Goal: Task Accomplishment & Management: Manage account settings

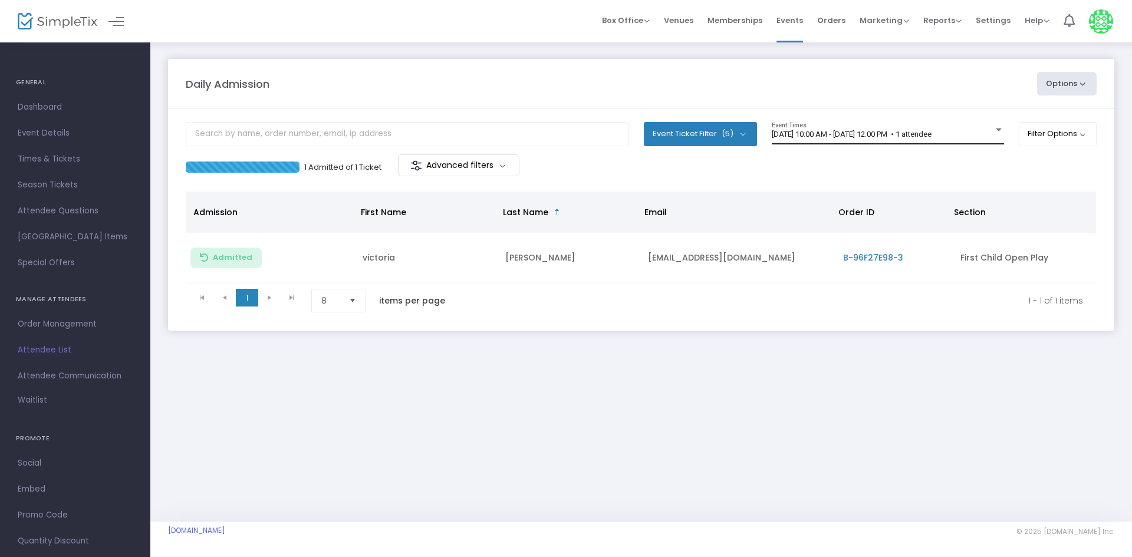
click at [978, 142] on div "8/17/2025 @ 10:00 AM - 8/17/2025 @ 12:00 PM • 1 attendee Event Times" at bounding box center [888, 133] width 232 height 22
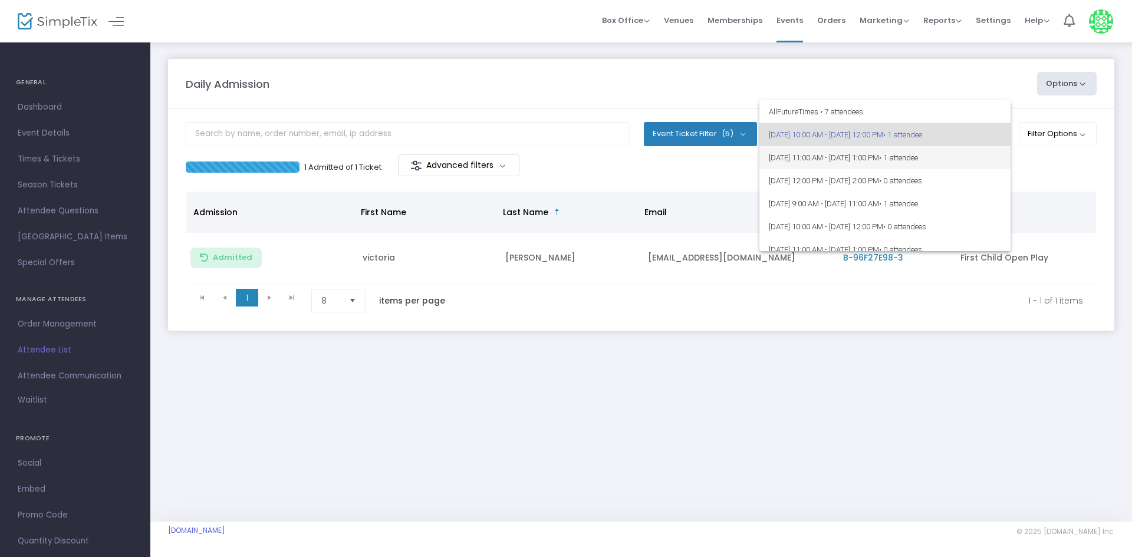
click at [982, 156] on span "8/17/2025 @ 11:00 AM - 8/17/2025 @ 1:00 PM • 1 attendee" at bounding box center [885, 157] width 232 height 23
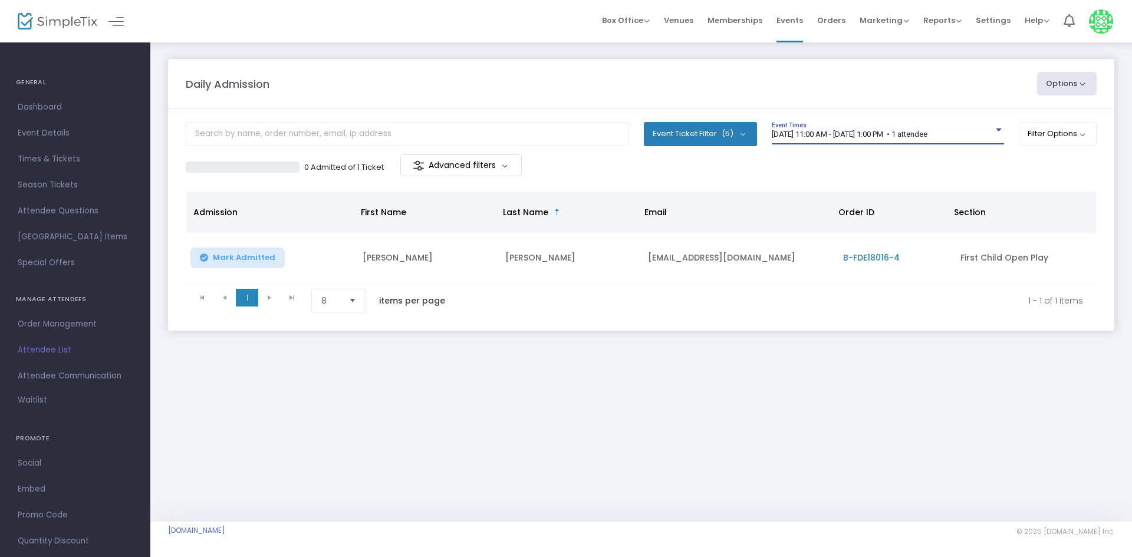
click at [956, 139] on div "8/17/2025 @ 11:00 AM - 8/17/2025 @ 1:00 PM • 1 attendee Event Times" at bounding box center [888, 133] width 232 height 22
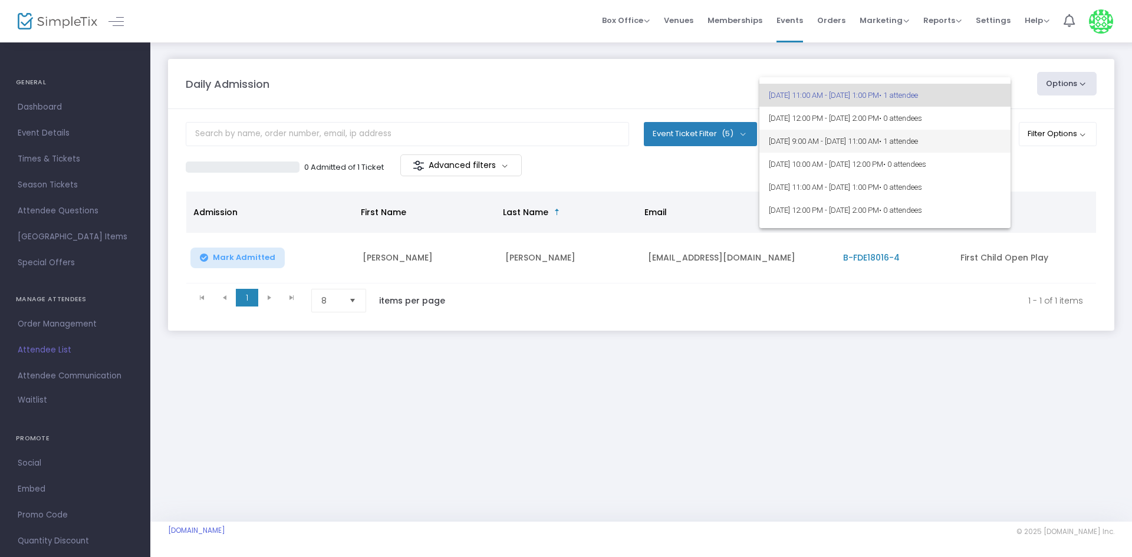
scroll to position [59, 0]
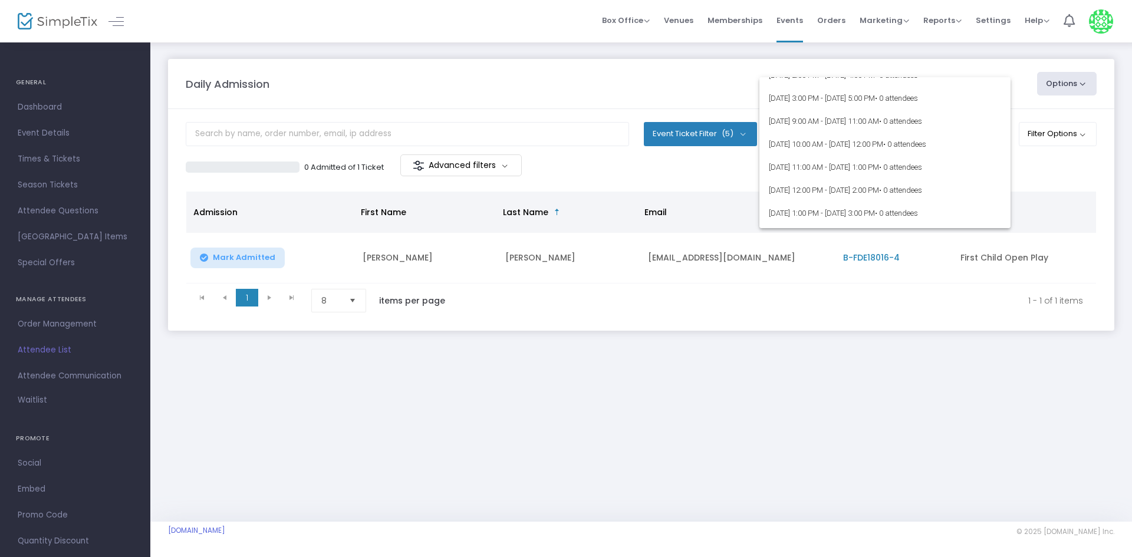
drag, startPoint x: 969, startPoint y: 119, endPoint x: 942, endPoint y: 362, distance: 244.5
click at [942, 362] on div "All Future Times • 7 attendees 8/17/2025 @ 10:00 AM - 8/17/2025 @ 12:00 PM • 1 …" at bounding box center [566, 278] width 1132 height 557
click at [942, 362] on div at bounding box center [566, 278] width 1132 height 557
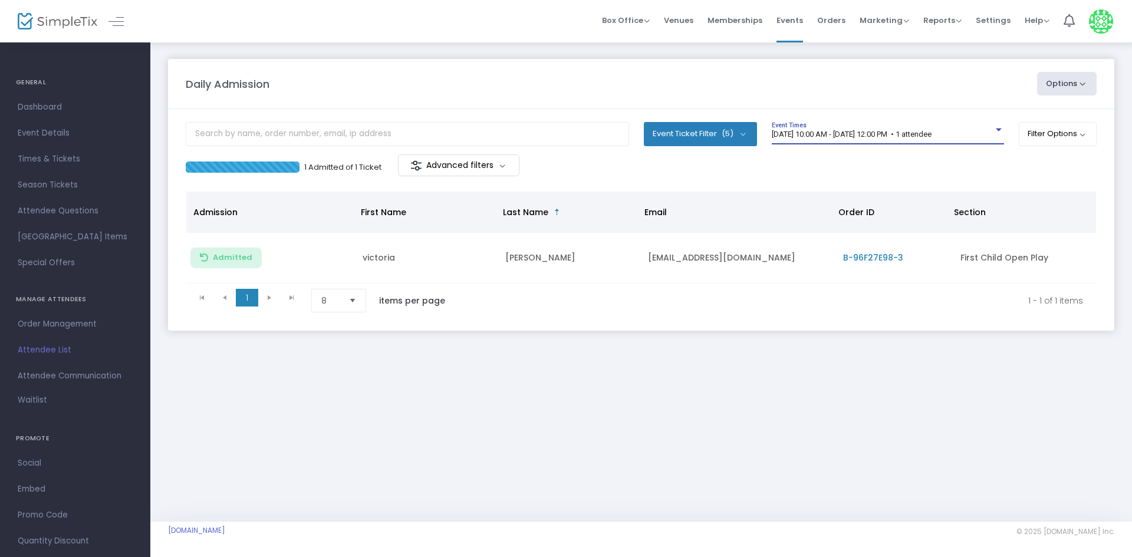
click at [910, 136] on span "[DATE] 10:00 AM - [DATE] 12:00 PM • 1 attendee" at bounding box center [852, 134] width 160 height 9
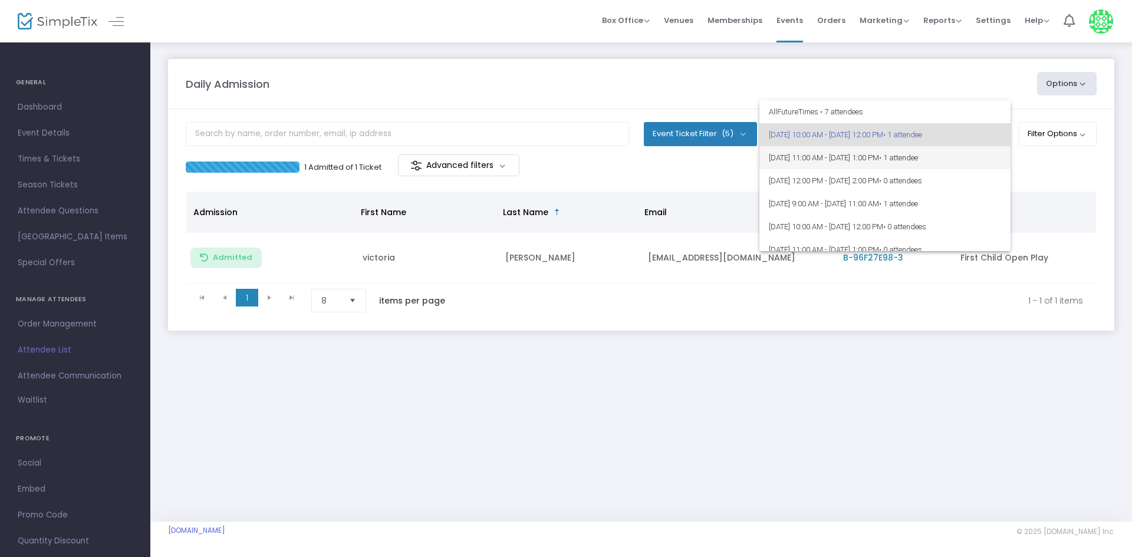
click at [912, 155] on span "[DATE] 11:00 AM - [DATE] 1:00 PM • 1 attendee" at bounding box center [885, 157] width 232 height 23
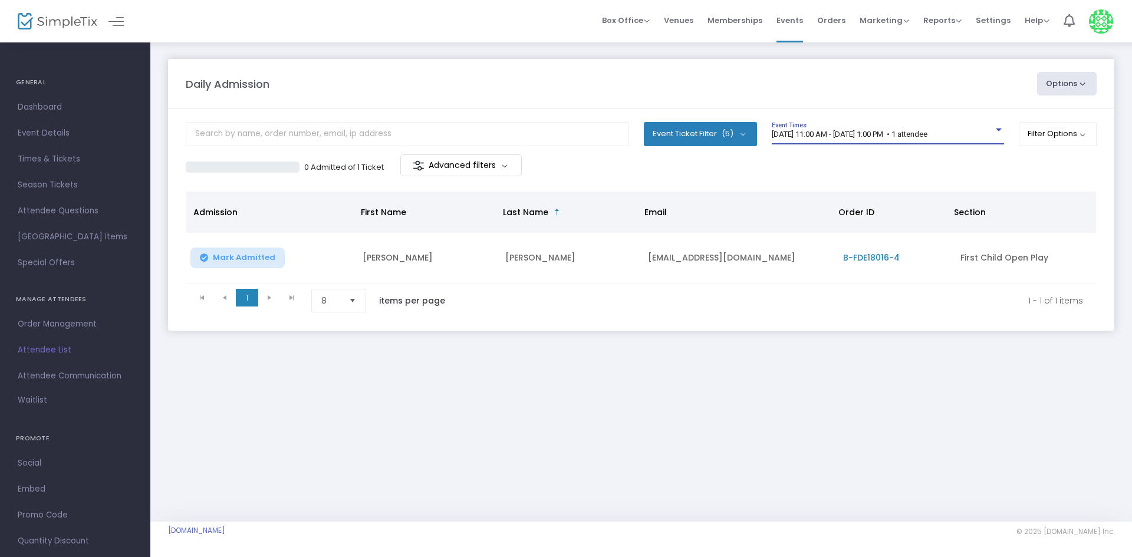
click at [713, 79] on div "Daily Admission" at bounding box center [605, 84] width 851 height 16
click at [804, 368] on div "Daily Admission Options Import Attendees Export List Print Name Tags Export to …" at bounding box center [641, 206] width 982 height 331
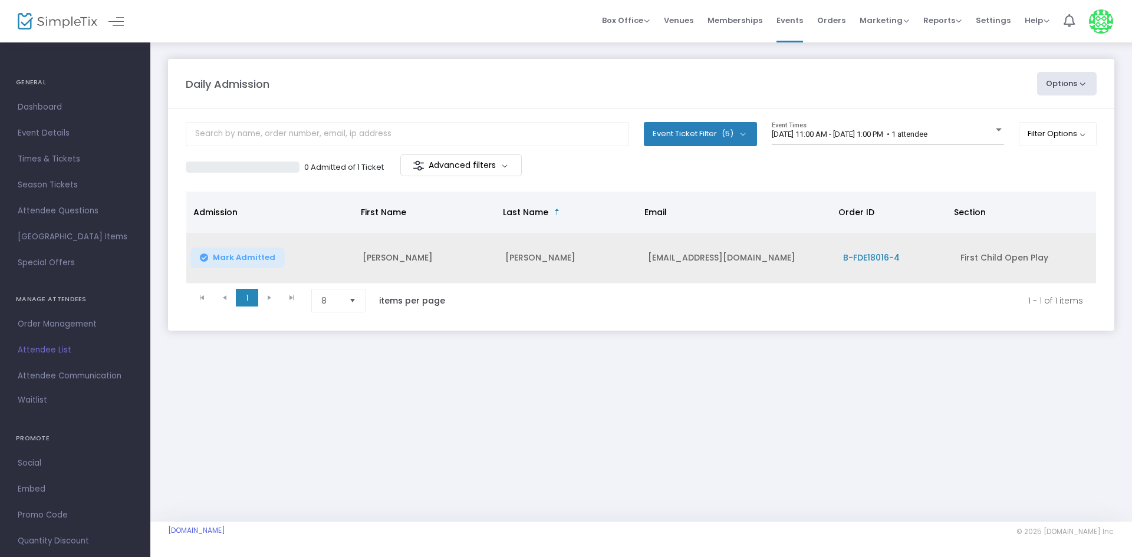
click at [244, 255] on span "Mark Admitted" at bounding box center [244, 257] width 62 height 9
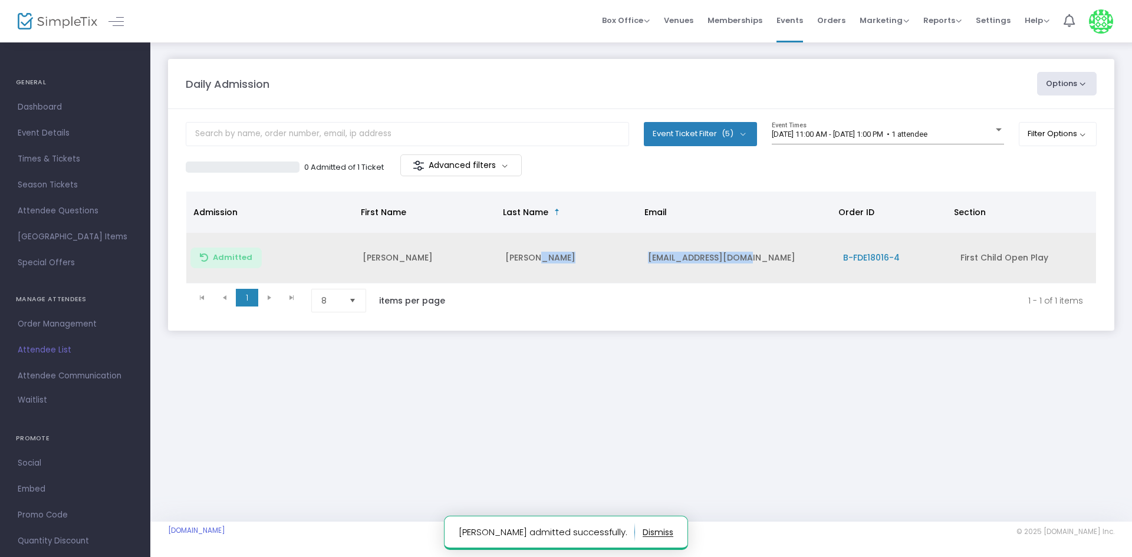
drag, startPoint x: 549, startPoint y: 262, endPoint x: 542, endPoint y: 264, distance: 7.2
click at [542, 264] on tr "Admitted Alex Worrell a_baidel22@yahoo.com B-FDE18016-4 First Child Open Play" at bounding box center [641, 258] width 910 height 51
copy tr "[EMAIL_ADDRESS][DOMAIN_NAME]"
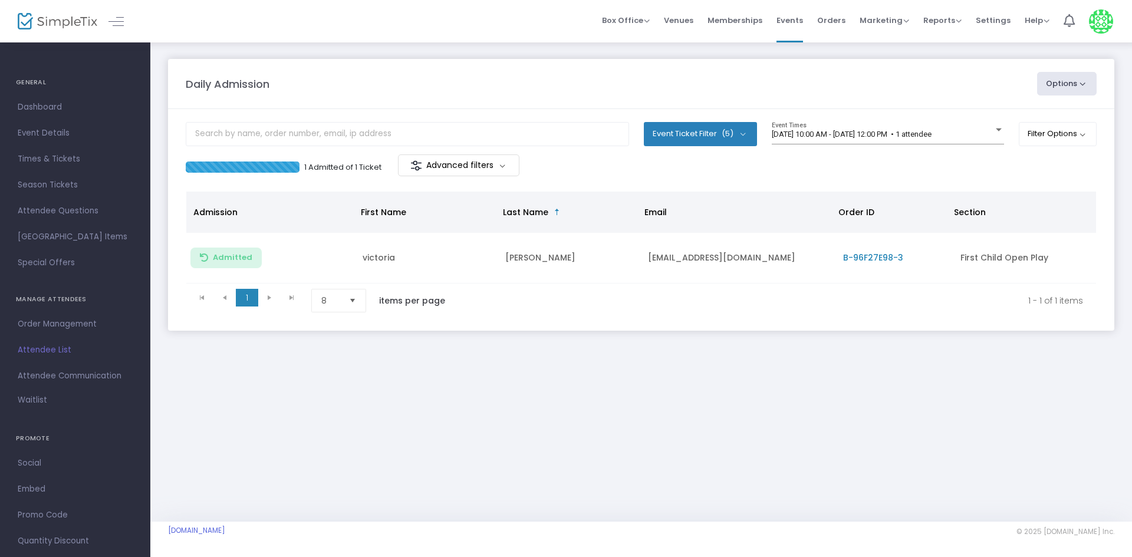
click at [608, 404] on div "Daily Admission Options Import Attendees Export List Print Name Tags Export to …" at bounding box center [641, 281] width 982 height 481
click at [959, 127] on div "8/17/2025 @ 10:00 AM - 8/17/2025 @ 12:00 PM • 1 attendee Event Times" at bounding box center [888, 133] width 232 height 22
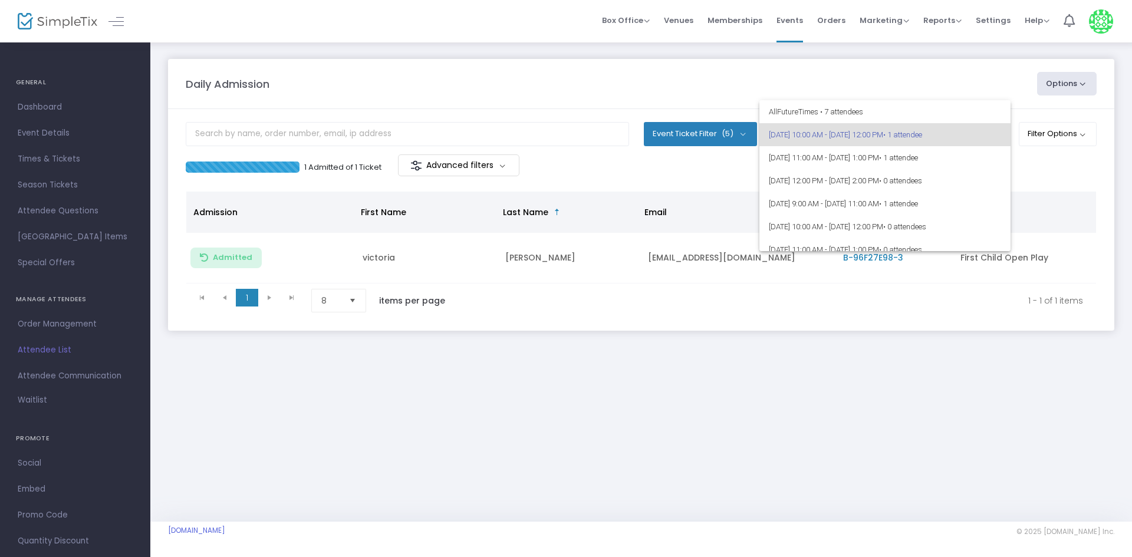
click at [952, 323] on div at bounding box center [566, 278] width 1132 height 557
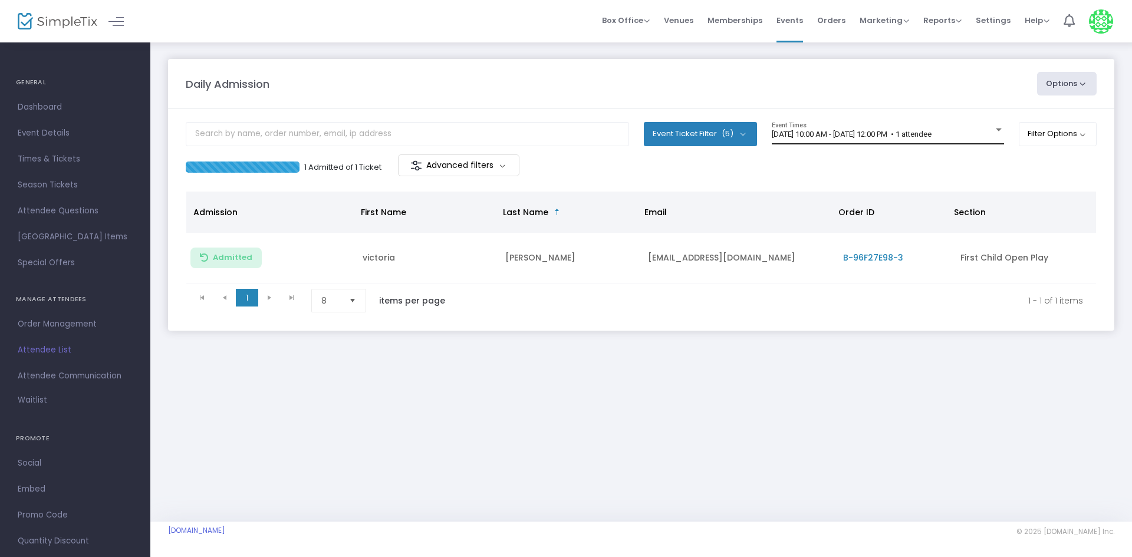
click at [958, 140] on div "8/17/2025 @ 10:00 AM - 8/17/2025 @ 12:00 PM • 1 attendee Event Times" at bounding box center [888, 133] width 232 height 22
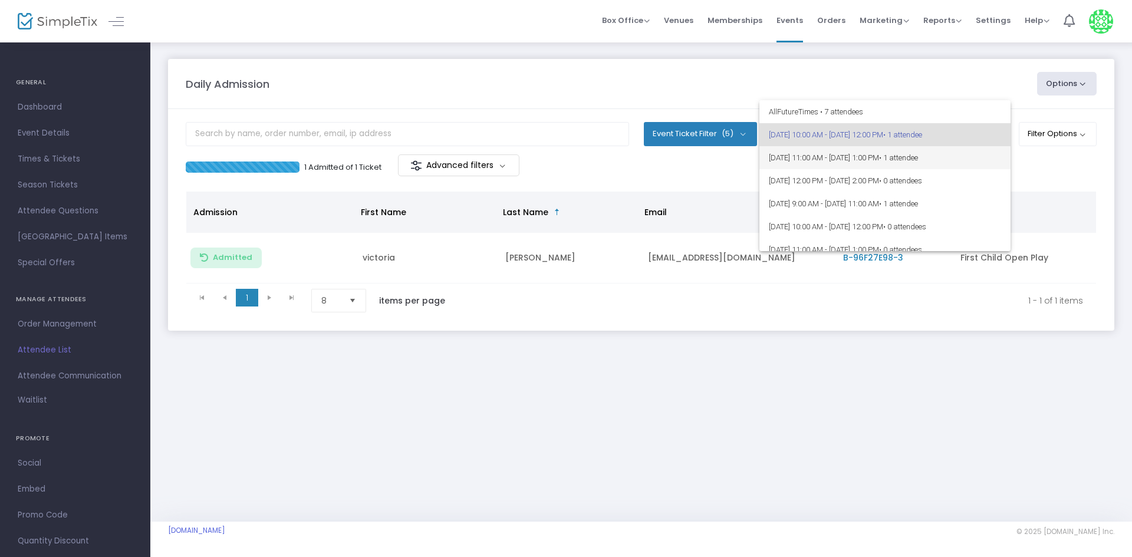
click at [955, 165] on span "[DATE] 11:00 AM - [DATE] 1:00 PM • 1 attendee" at bounding box center [885, 157] width 232 height 23
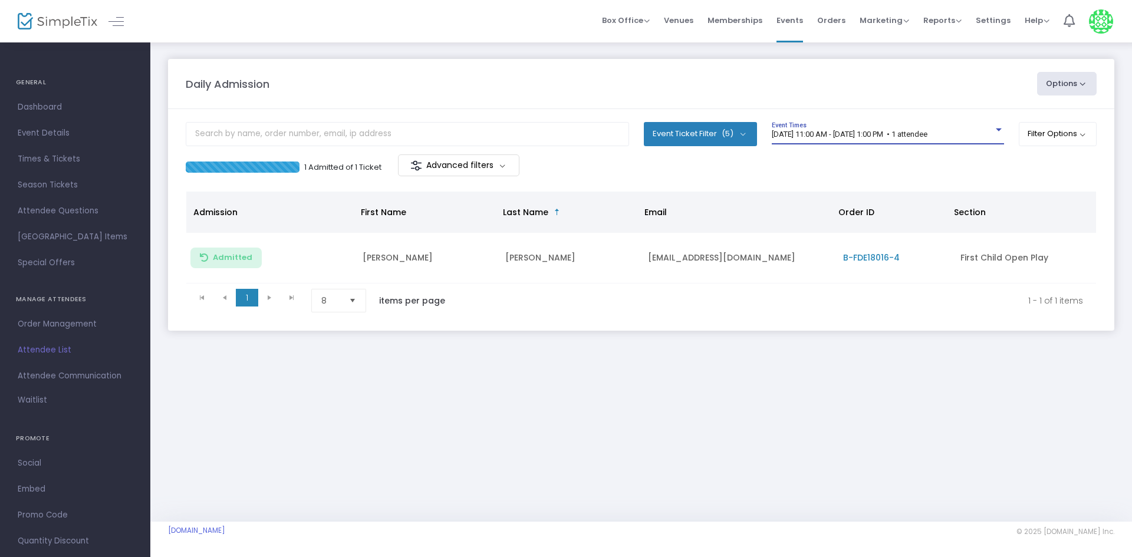
click at [738, 433] on div "Daily Admission Options Import Attendees Export List Print Name Tags Export to …" at bounding box center [641, 281] width 982 height 481
click at [320, 317] on kendo-pager "1 1 1 - 1 of 1 items 8 items per page" at bounding box center [641, 301] width 910 height 34
click at [930, 133] on span "8/17/2025 @ 10:00 AM - 8/17/2025 @ 12:00 PM • 1 attendee" at bounding box center [852, 134] width 160 height 9
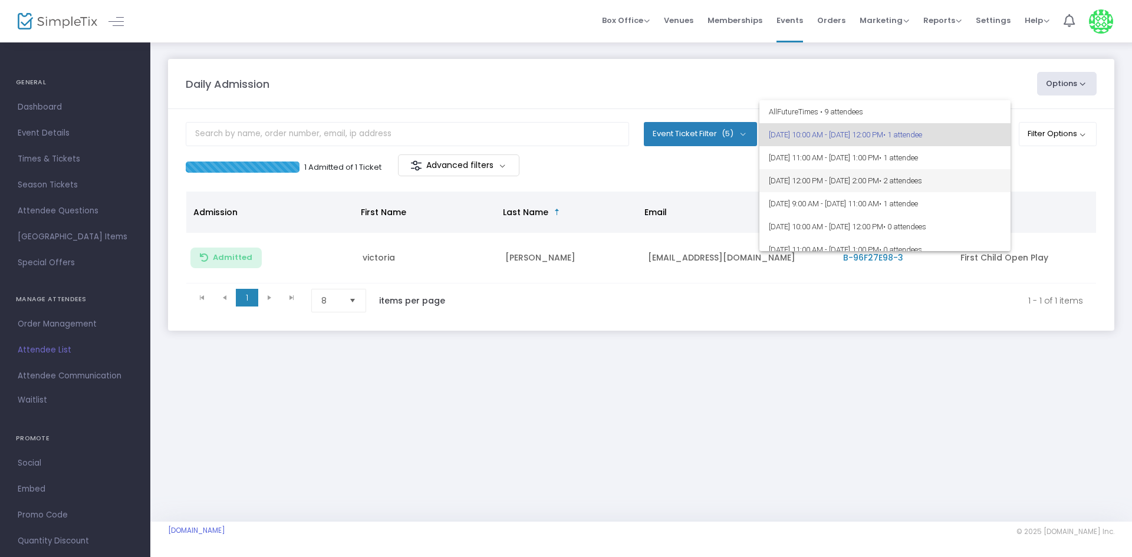
click at [975, 176] on span "[DATE] 12:00 PM - [DATE] 2:00 PM • 2 attendees" at bounding box center [885, 180] width 232 height 23
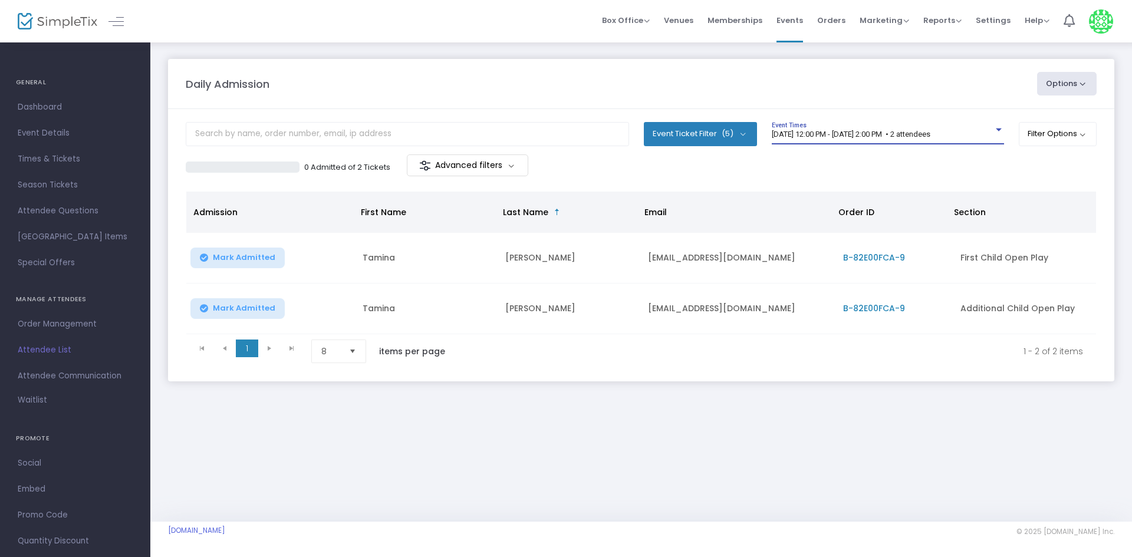
click at [924, 138] on span "8/17/2025 @ 12:00 PM - 8/17/2025 @ 2:00 PM • 2 attendees" at bounding box center [851, 134] width 159 height 9
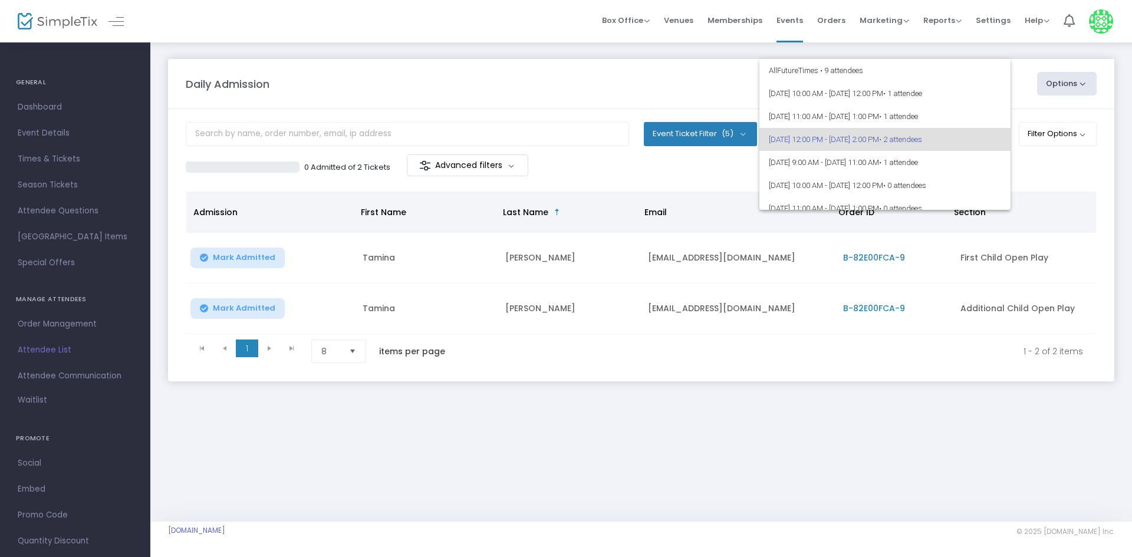
scroll to position [5, 0]
click at [945, 120] on span "8/17/2025 @ 11:00 AM - 8/17/2025 @ 1:00 PM • 1 attendee" at bounding box center [885, 111] width 232 height 23
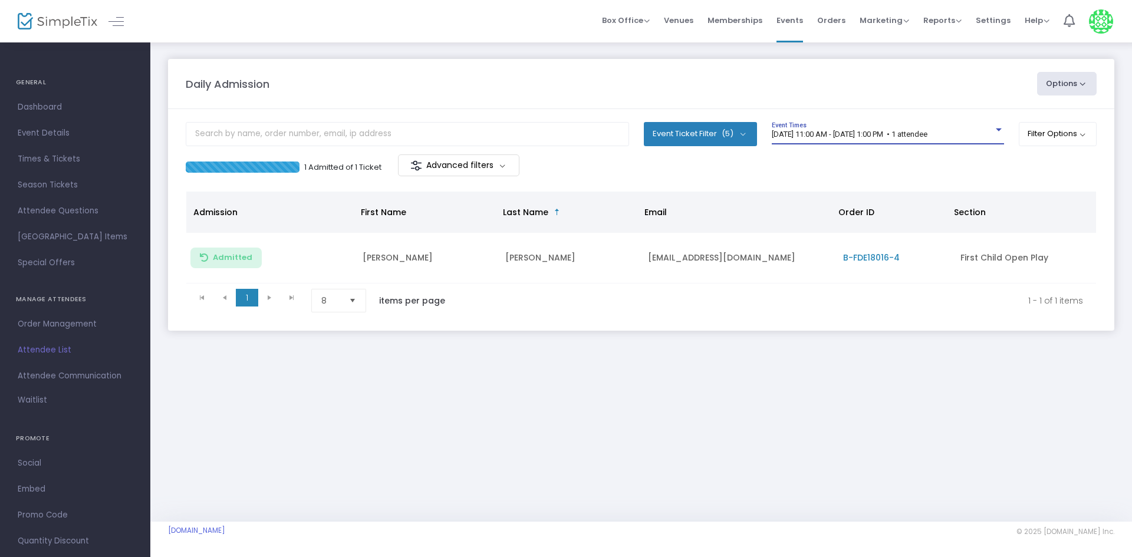
click at [758, 522] on m-footer "BusyBeesPlayCafe.simpletix.com © 2025 SimpleTix.com Inc. About Privacy T&C Purc…" at bounding box center [641, 539] width 982 height 35
click at [927, 137] on span "[DATE] 11:00 AM - [DATE] 1:00 PM • 1 attendee" at bounding box center [850, 134] width 156 height 9
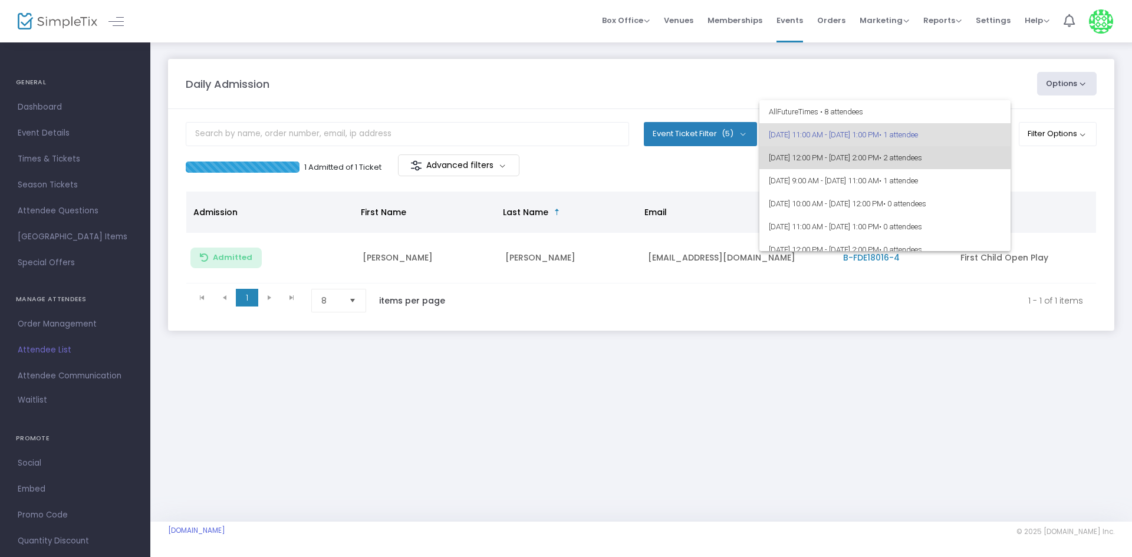
click at [922, 153] on span "• 2 attendees" at bounding box center [900, 157] width 43 height 9
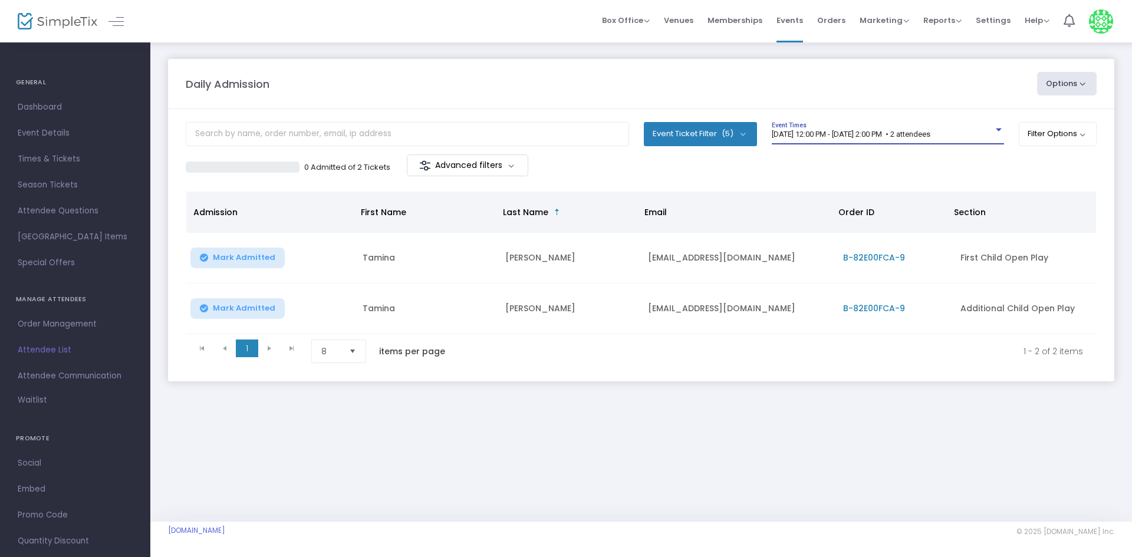
click at [943, 122] on div "8/17/2025 @ 12:00 PM - 8/17/2025 @ 2:00 PM • 2 attendees Event Times" at bounding box center [888, 133] width 232 height 22
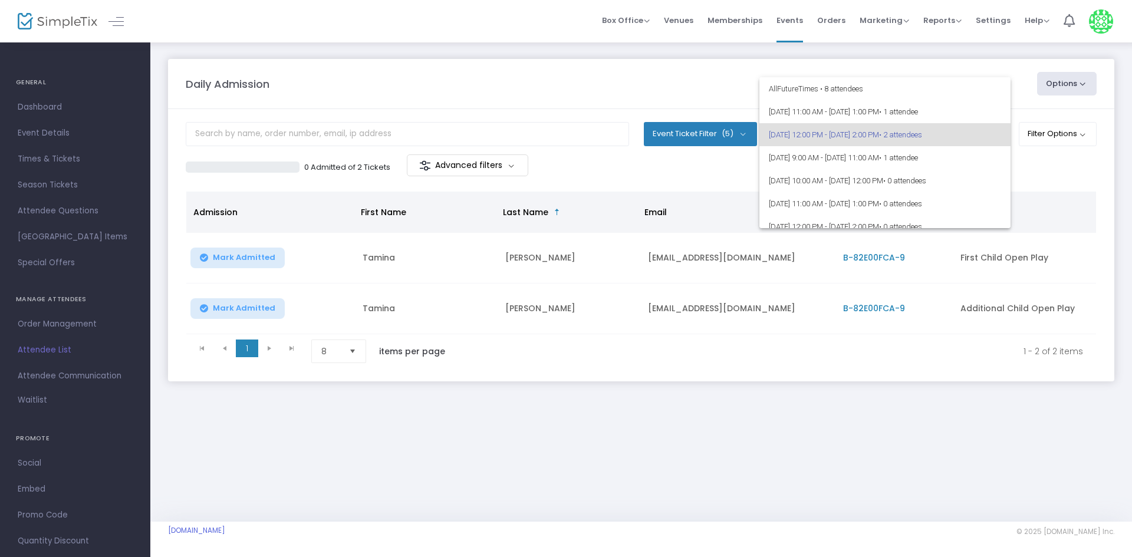
click at [695, 74] on div at bounding box center [566, 278] width 1132 height 557
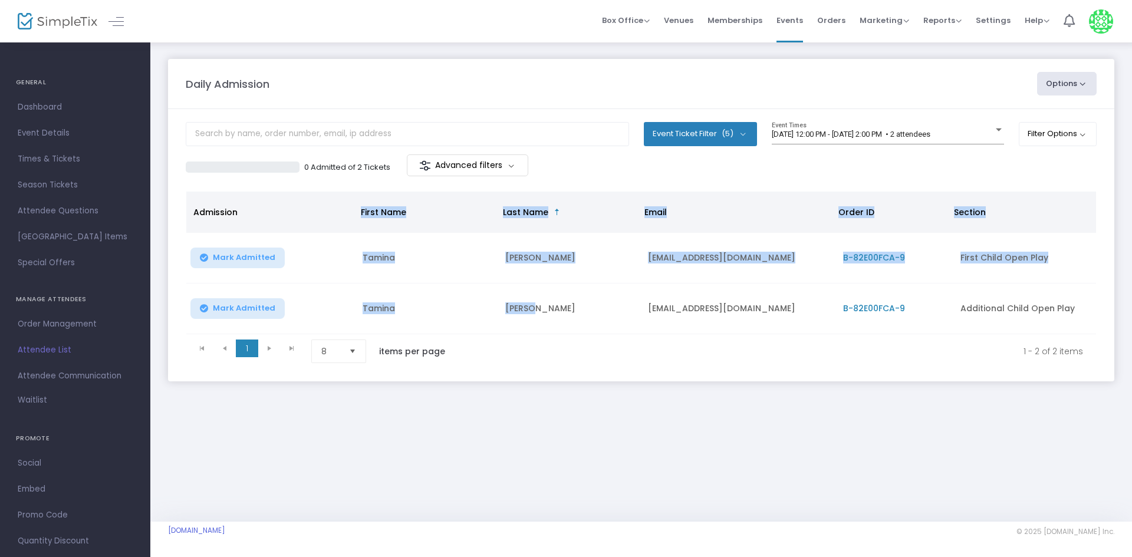
drag, startPoint x: 541, startPoint y: 317, endPoint x: 317, endPoint y: 215, distance: 246.2
click at [317, 215] on div "Admission First Name Last Name Email Order ID Section Mark Admitted Tamina Stub…" at bounding box center [641, 263] width 910 height 143
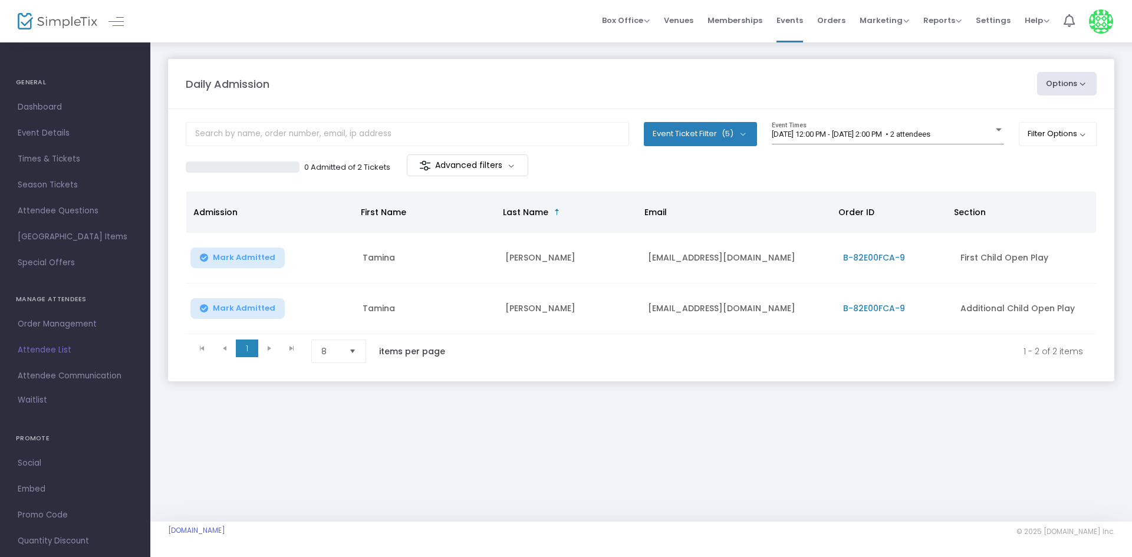
click at [571, 393] on div "Daily Admission Options Import Attendees Export List Print Name Tags Export to …" at bounding box center [641, 231] width 982 height 381
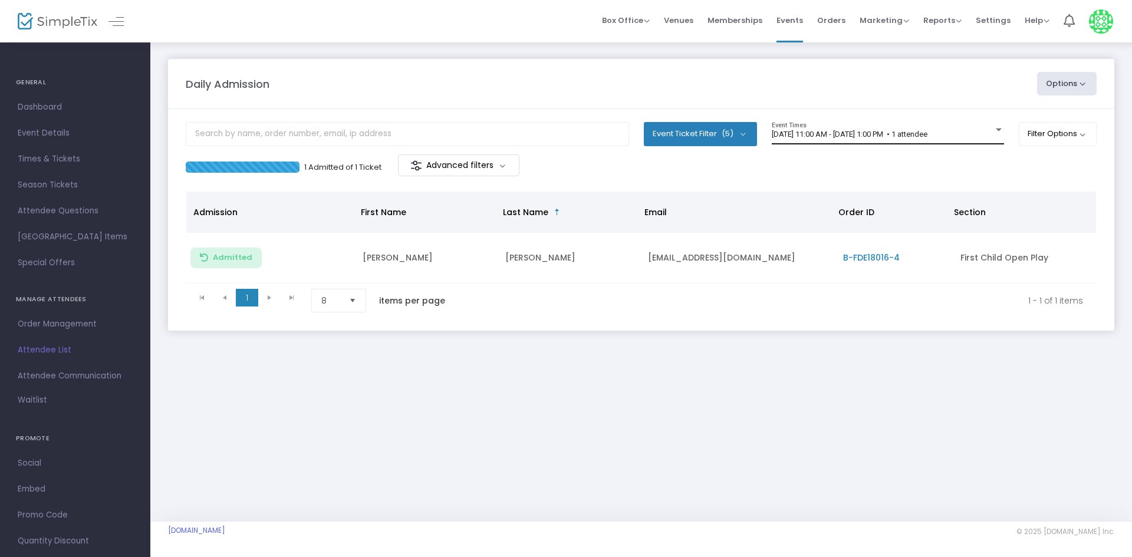
click at [854, 134] on span "[DATE] 11:00 AM - [DATE] 1:00 PM • 1 attendee" at bounding box center [850, 134] width 156 height 9
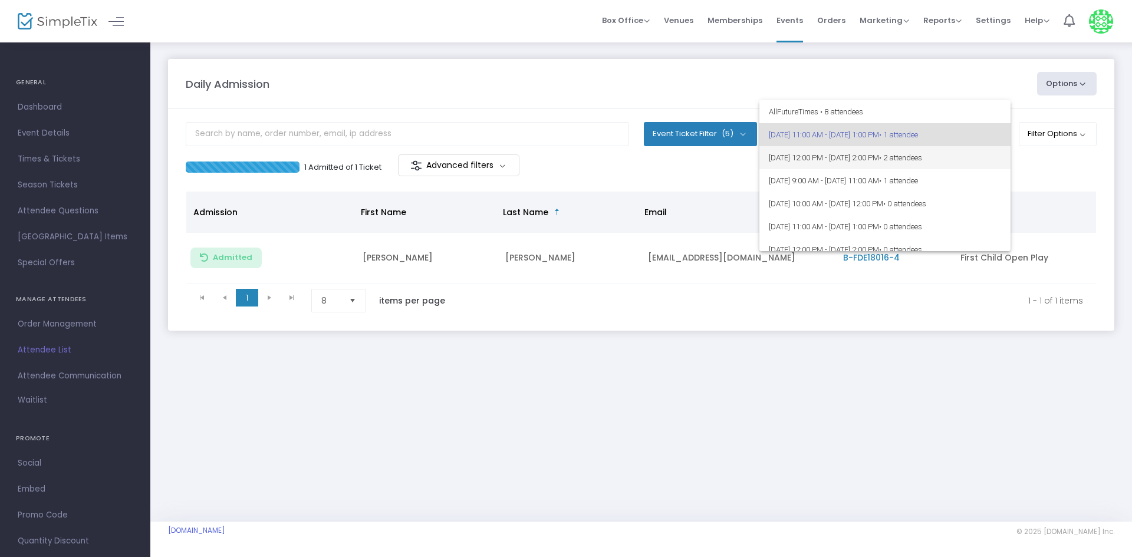
click at [851, 165] on span "[DATE] 12:00 PM - [DATE] 2:00 PM • 2 attendees" at bounding box center [885, 157] width 232 height 23
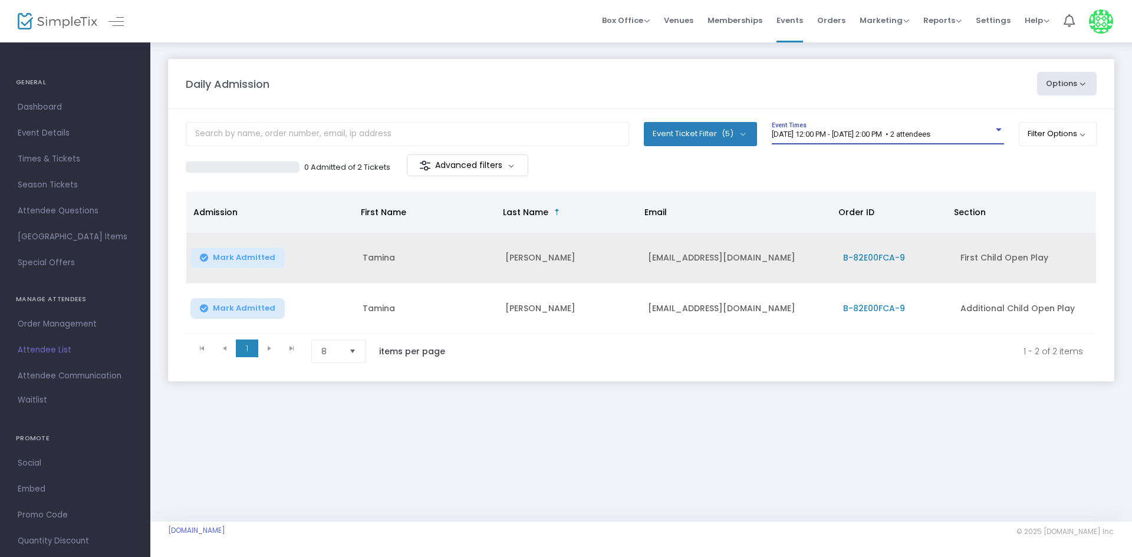
click at [241, 253] on span "Mark Admitted" at bounding box center [244, 257] width 62 height 9
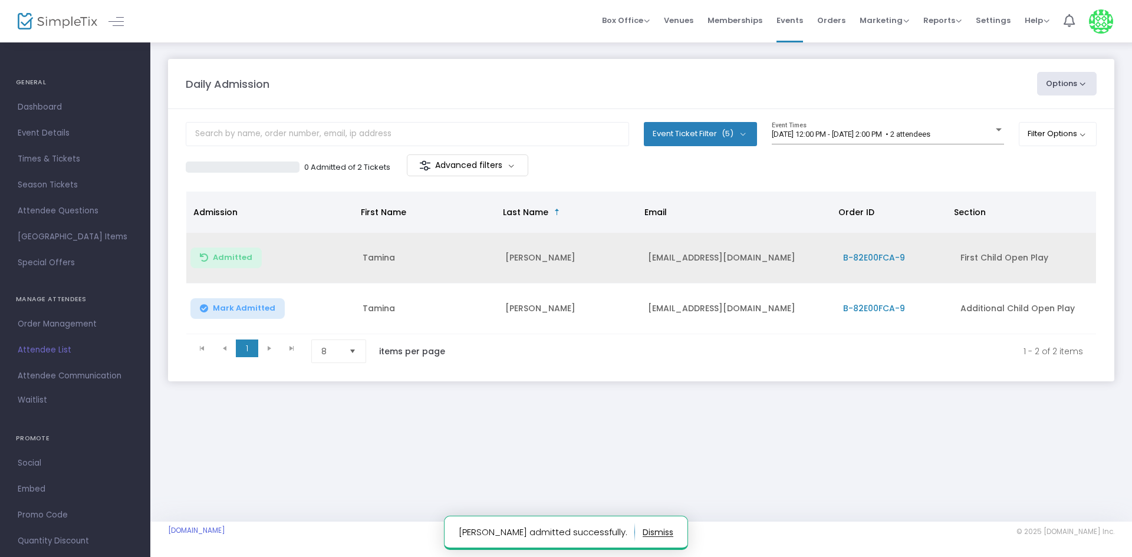
click at [249, 304] on span "Mark Admitted" at bounding box center [244, 308] width 62 height 9
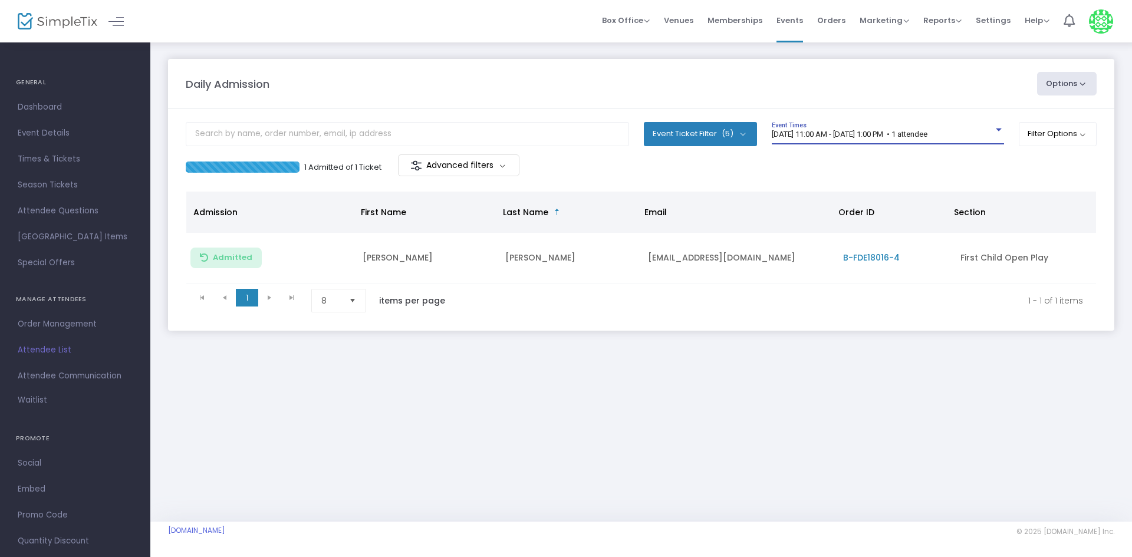
click at [819, 131] on span "[DATE] 11:00 AM - [DATE] 1:00 PM • 1 attendee" at bounding box center [850, 134] width 156 height 9
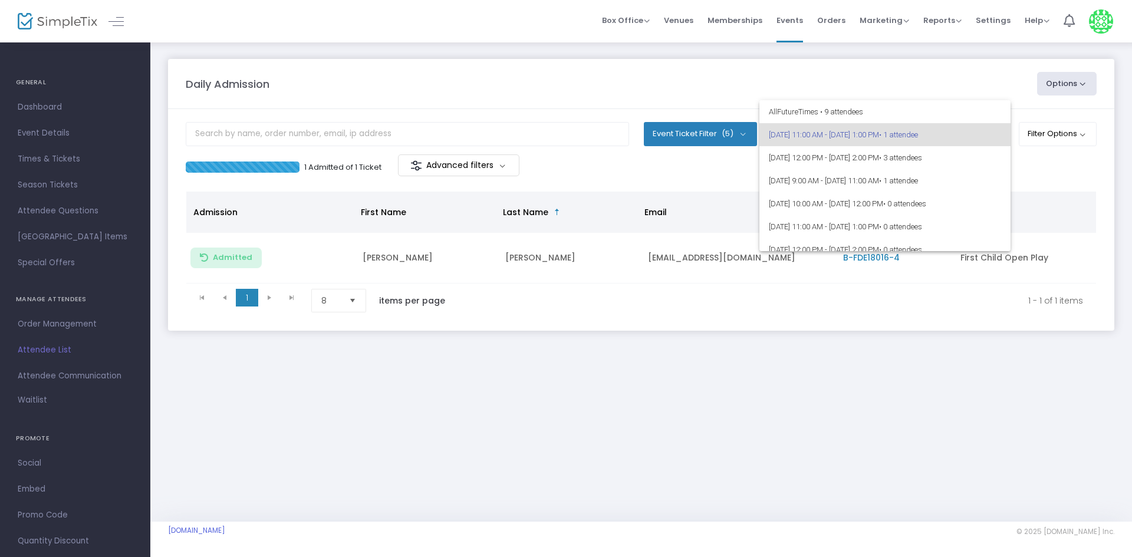
click at [633, 410] on div at bounding box center [566, 278] width 1132 height 557
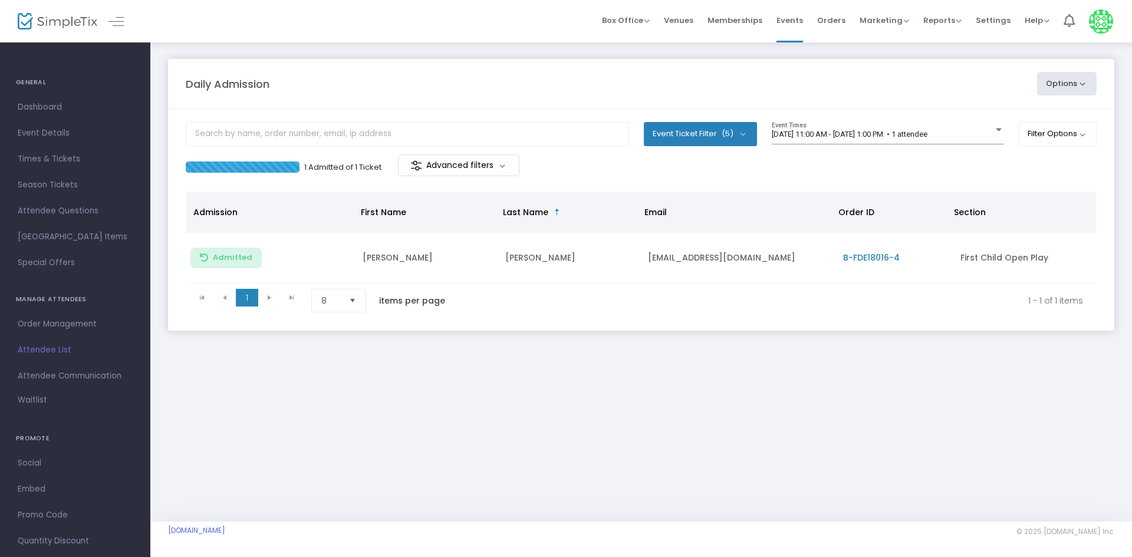
click at [587, 397] on div "Daily Admission Options Import Attendees Export List Print Name Tags Export to …" at bounding box center [641, 281] width 982 height 481
click at [848, 130] on span "[DATE] 11:00 AM - [DATE] 1:00 PM • 1 attendee" at bounding box center [850, 134] width 156 height 9
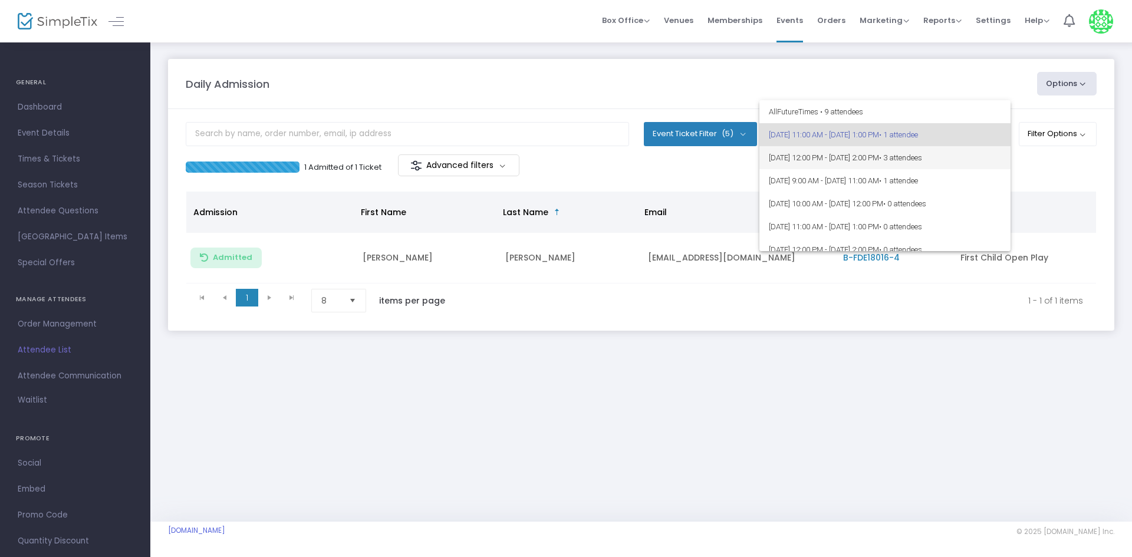
click at [847, 153] on span "8/17/2025 @ 12:00 PM - 8/17/2025 @ 2:00 PM • 3 attendees" at bounding box center [885, 157] width 232 height 23
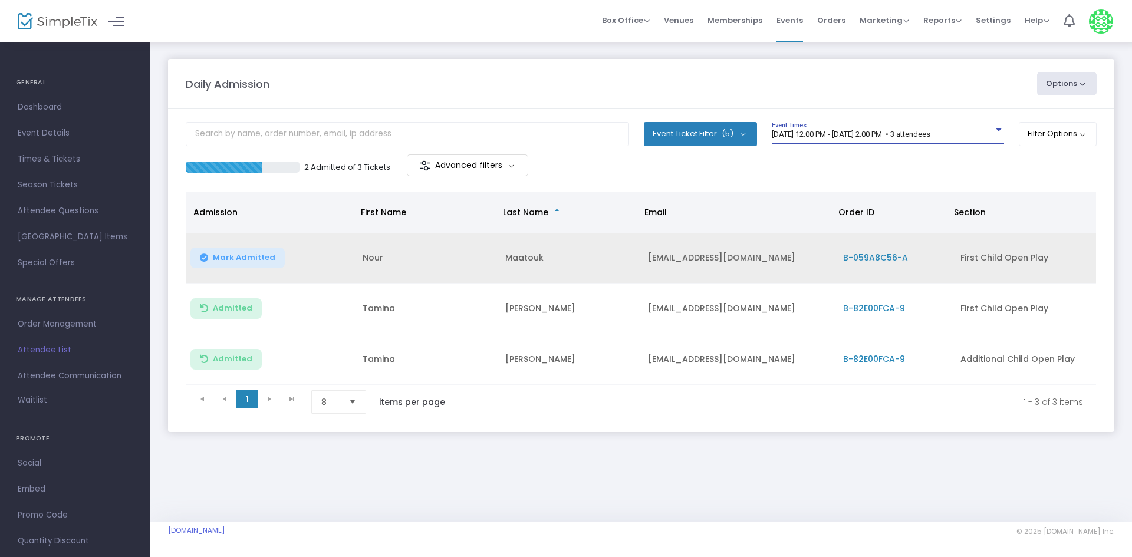
click at [265, 255] on span "Mark Admitted" at bounding box center [244, 257] width 62 height 9
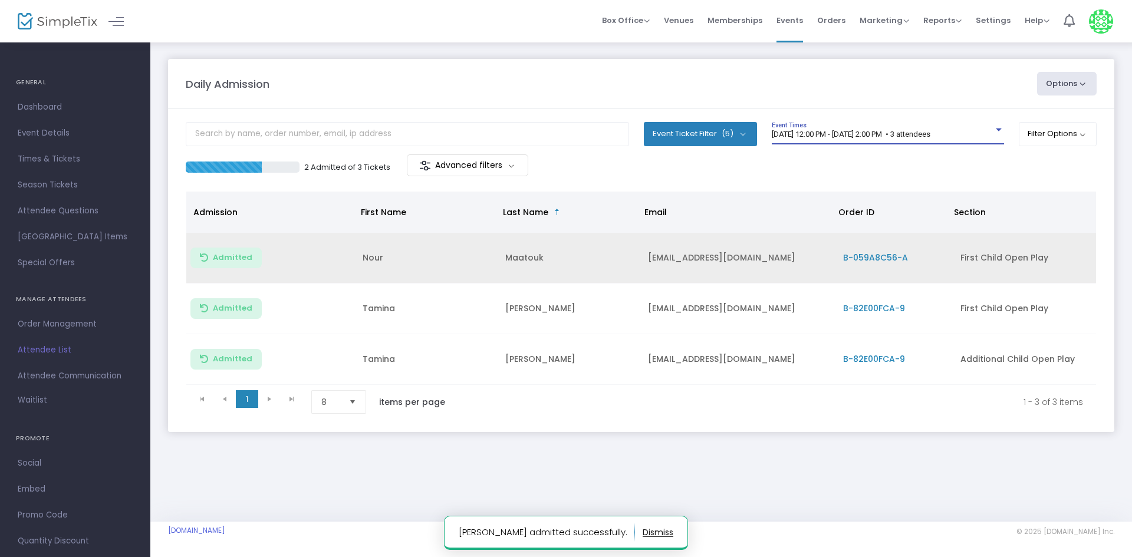
click at [903, 136] on span "[DATE] 12:00 PM - [DATE] 2:00 PM • 3 attendees" at bounding box center [851, 134] width 159 height 9
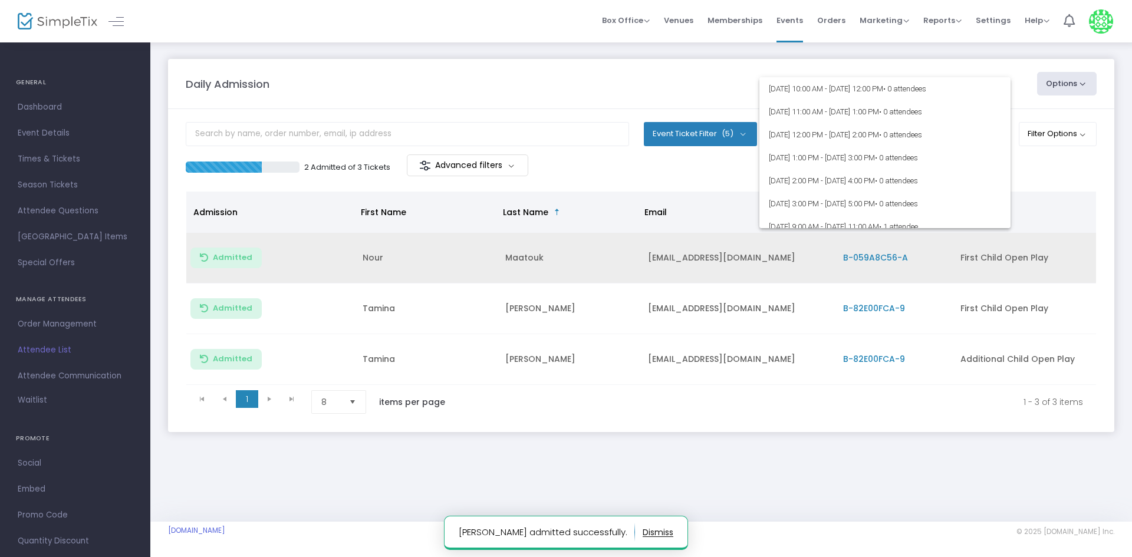
scroll to position [118, 0]
click at [1081, 167] on div at bounding box center [566, 278] width 1132 height 557
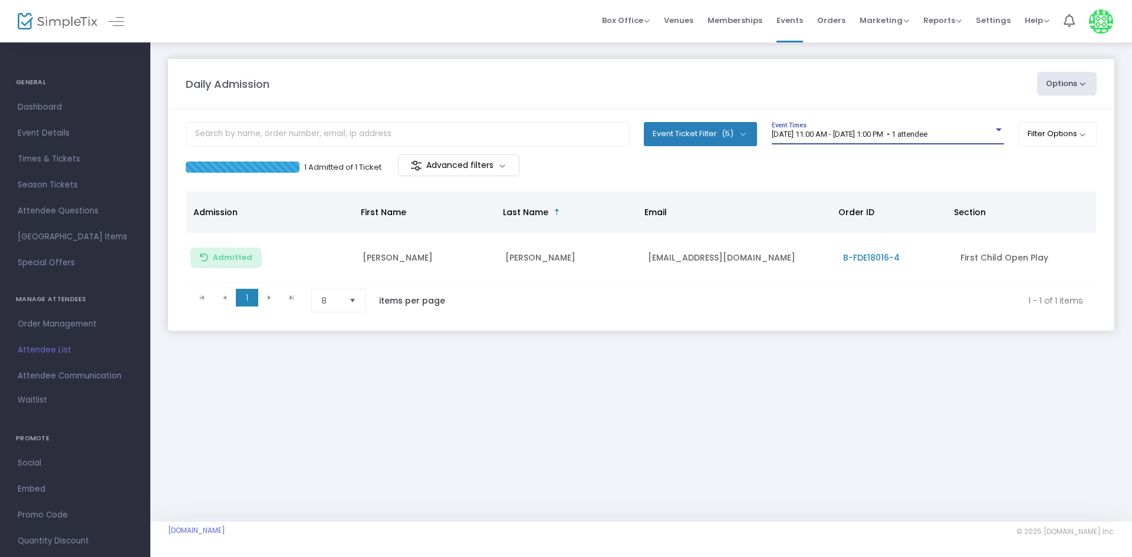
click at [927, 134] on span "[DATE] 11:00 AM - [DATE] 1:00 PM • 1 attendee" at bounding box center [850, 134] width 156 height 9
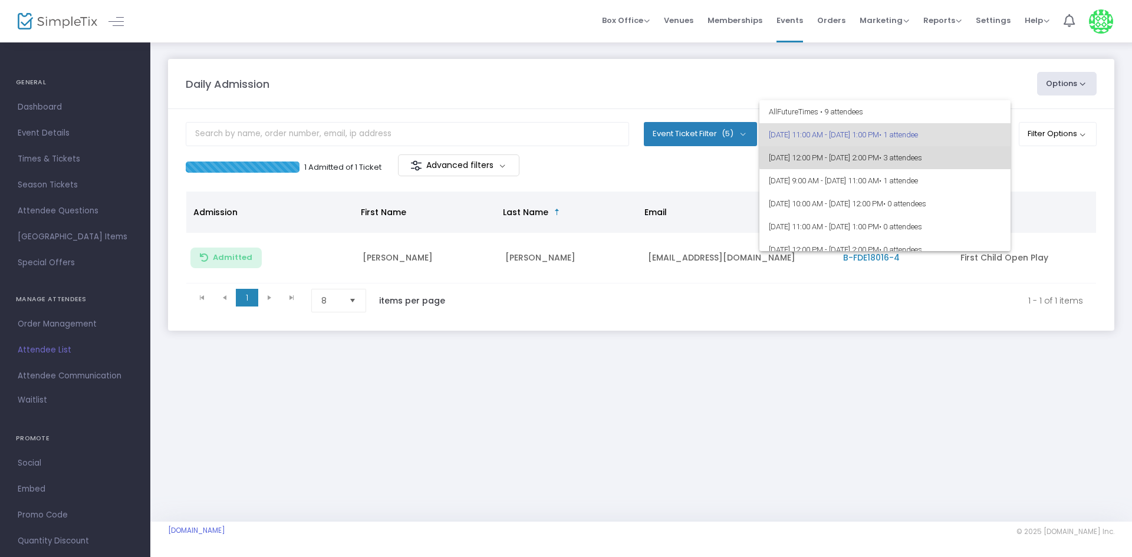
click at [920, 153] on span "[DATE] 12:00 PM - [DATE] 2:00 PM • 3 attendees" at bounding box center [885, 157] width 232 height 23
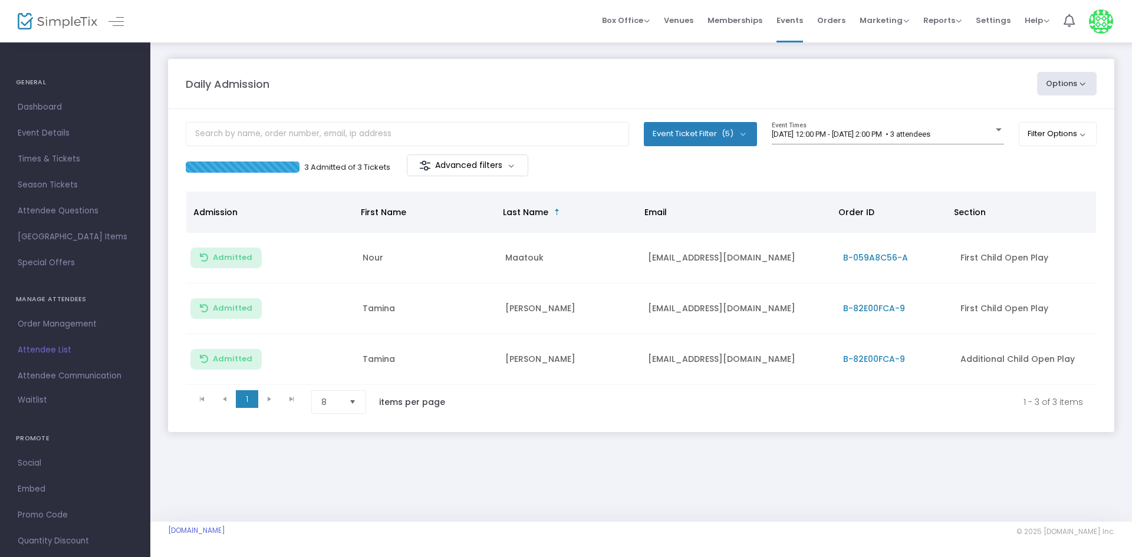
click at [965, 120] on m-panel-content "Event Ticket Filter (5) Select All First Child Open Play Additional Child Open …" at bounding box center [641, 270] width 946 height 323
click at [930, 136] on span "[DATE] 12:00 PM - [DATE] 2:00 PM • 3 attendees" at bounding box center [851, 134] width 159 height 9
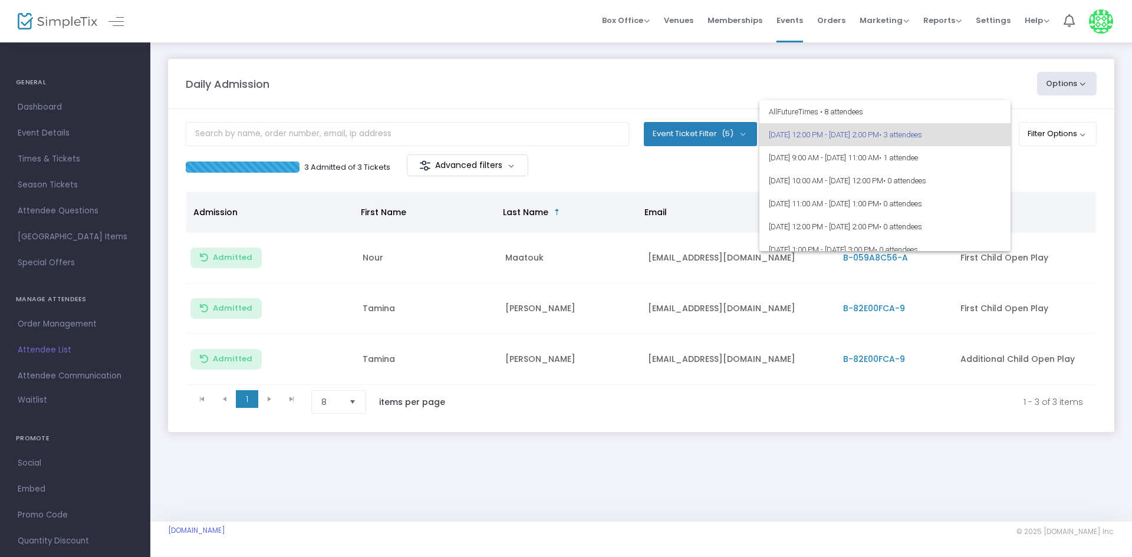
click at [1100, 196] on div at bounding box center [566, 278] width 1132 height 557
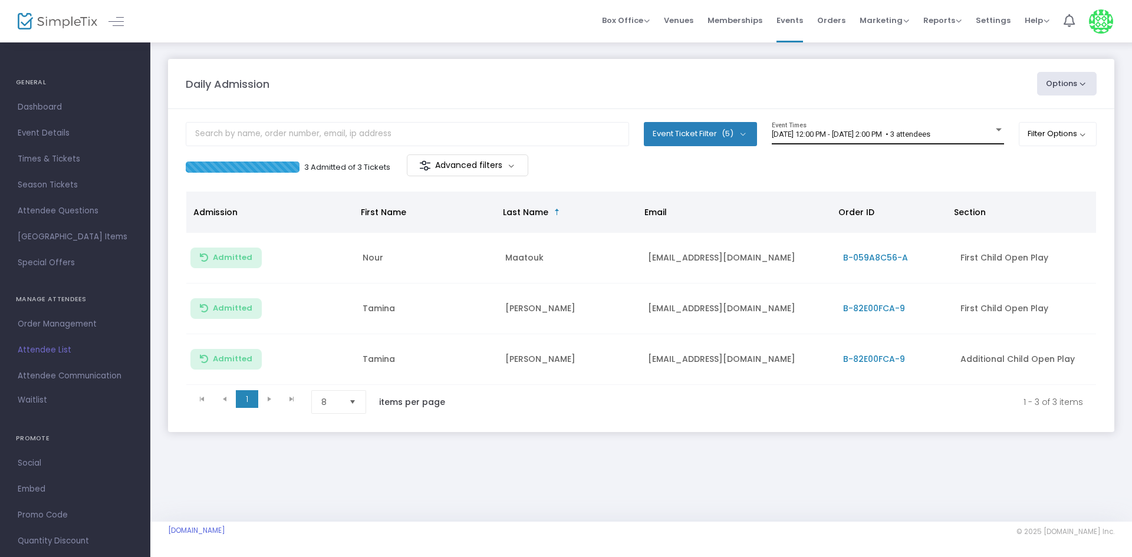
click at [981, 130] on div "[DATE] 12:00 PM - [DATE] 2:00 PM • 3 attendees" at bounding box center [883, 134] width 222 height 9
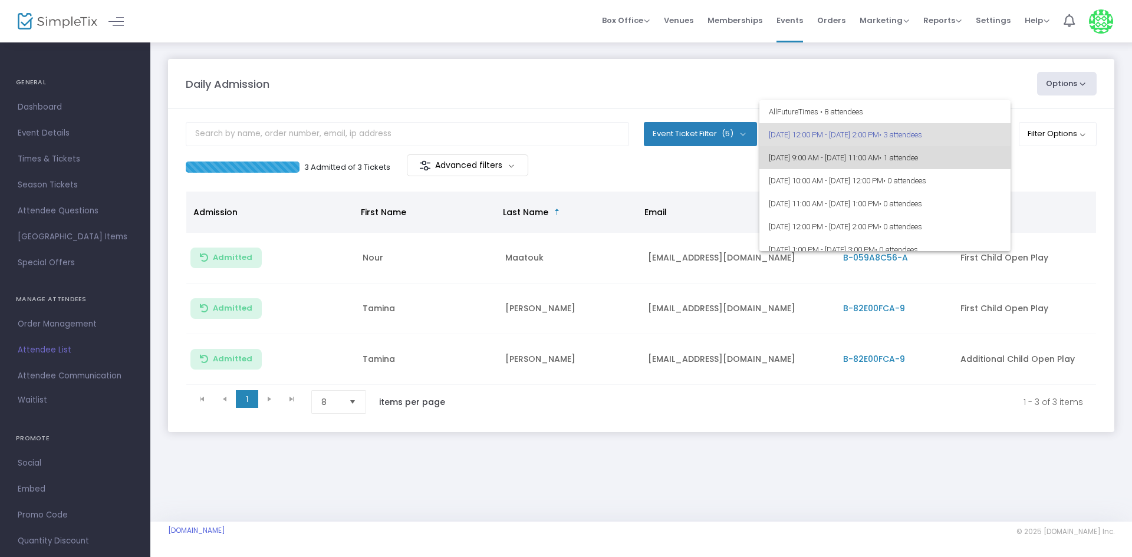
click at [918, 161] on span "• 1 attendee" at bounding box center [898, 157] width 39 height 9
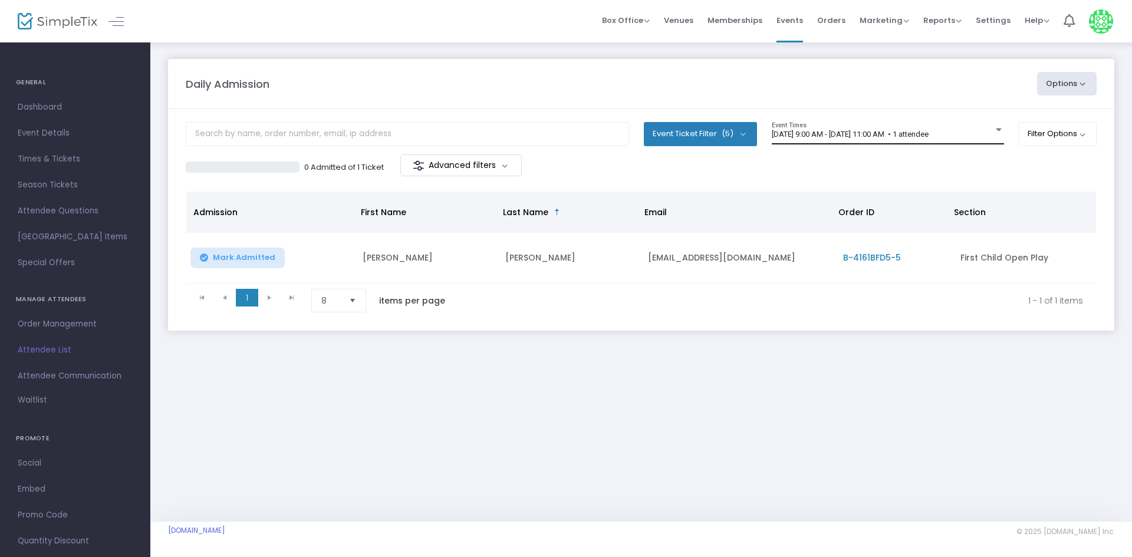
click at [875, 124] on div "8/18/2025 @ 9:00 AM - 8/18/2025 @ 11:00 AM • 1 attendee Event Times" at bounding box center [888, 133] width 232 height 22
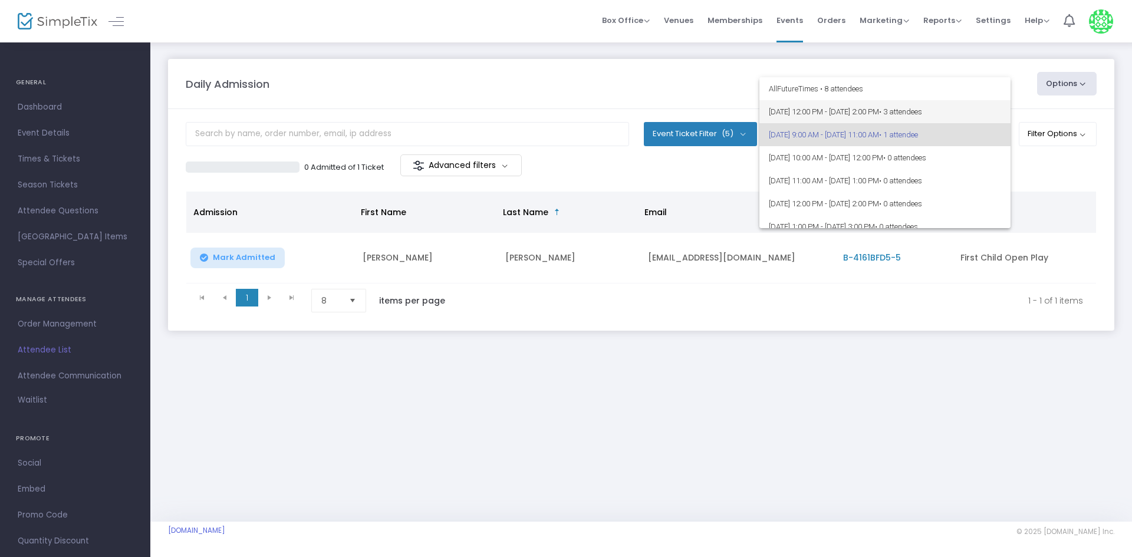
click at [904, 113] on span "8/17/2025 @ 12:00 PM - 8/17/2025 @ 2:00 PM • 3 attendees" at bounding box center [885, 111] width 232 height 23
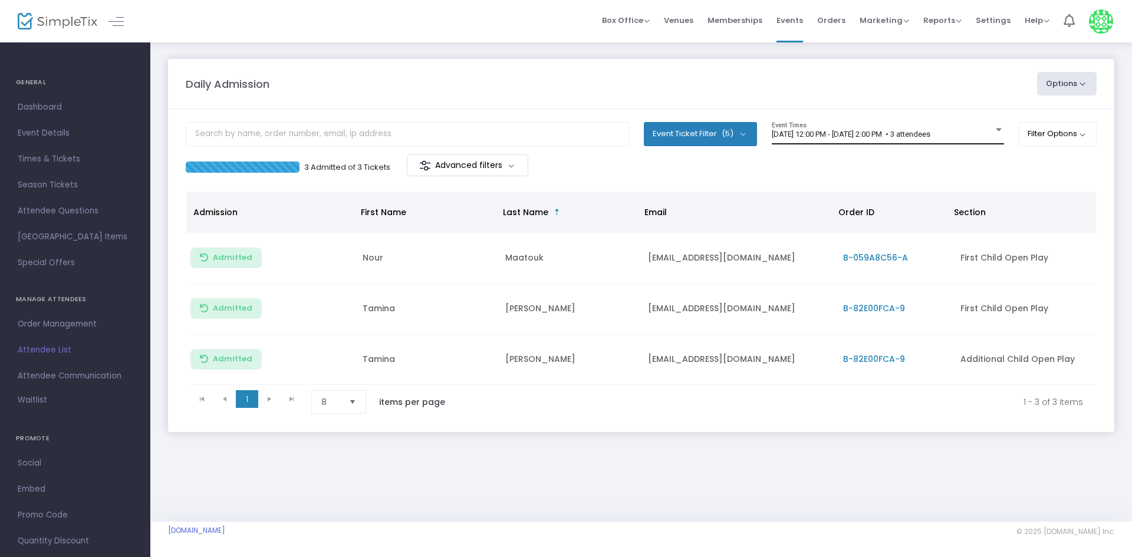
click at [985, 128] on div "[DATE] 12:00 PM - [DATE] 2:00 PM • 3 attendees Event Times" at bounding box center [888, 133] width 232 height 22
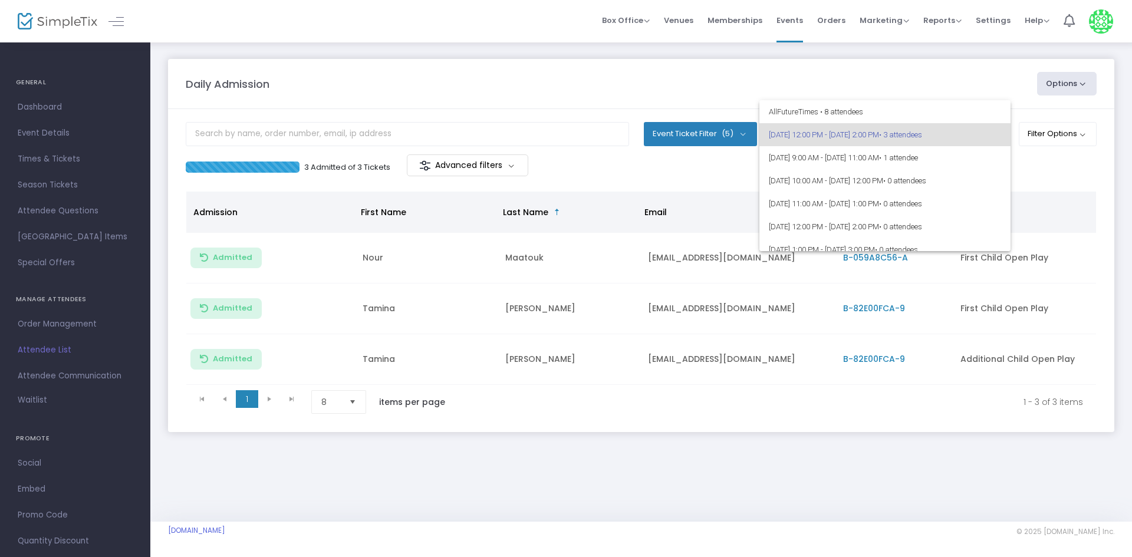
click at [628, 116] on div at bounding box center [566, 278] width 1132 height 557
